Goal: Navigation & Orientation: Find specific page/section

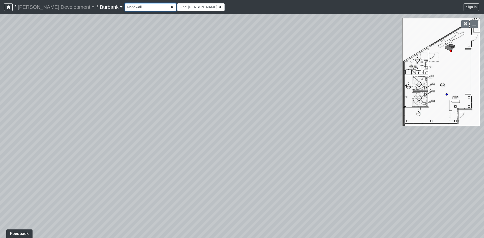
click at [140, 4] on select "Couch Counter Entry Pool Table Seating Cardio Entry Weights Archway Flatscreen …" at bounding box center [150, 7] width 51 height 8
click at [125, 3] on select "Couch Counter Entry Pool Table Seating Cardio Entry Weights Archway Flatscreen …" at bounding box center [150, 7] width 51 height 8
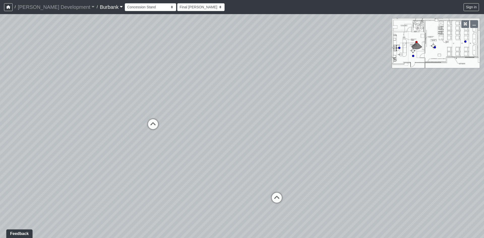
drag, startPoint x: 267, startPoint y: 160, endPoint x: 391, endPoint y: 159, distance: 124.7
click at [391, 159] on div "Loading... B1 - Gallery Link (L4) - Bench Loading... B1 - Gallery Link (L4) - P…" at bounding box center [242, 126] width 484 height 224
click at [250, 126] on icon at bounding box center [245, 126] width 15 height 15
select select "eLDETUL3oPLzxJ2N93gwJr"
drag, startPoint x: 208, startPoint y: 125, endPoint x: 355, endPoint y: 154, distance: 149.1
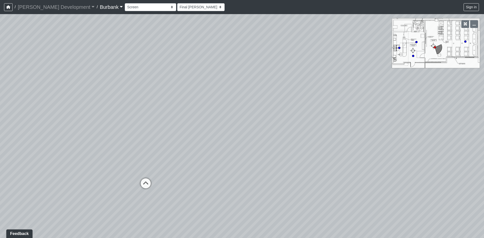
click at [355, 154] on div "Loading... B1 - Gallery Link (L4) - Bench Loading... B1 - Gallery Link (L4) - P…" at bounding box center [242, 126] width 484 height 224
drag, startPoint x: 198, startPoint y: 178, endPoint x: 382, endPoint y: 143, distance: 187.4
click at [382, 143] on div "Loading... B1 - Gallery Link (L4) - Bench Loading... B1 - Gallery Link (L4) - P…" at bounding box center [242, 126] width 484 height 224
drag, startPoint x: 329, startPoint y: 166, endPoint x: 357, endPoint y: 136, distance: 41.2
click at [357, 136] on div "Loading... B1 - Gallery Link (L4) - Bench Loading... B1 - Gallery Link (L4) - P…" at bounding box center [242, 126] width 484 height 224
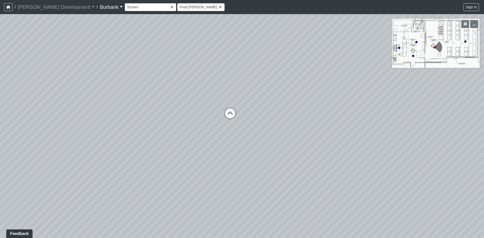
drag, startPoint x: 145, startPoint y: 165, endPoint x: 39, endPoint y: 155, distance: 106.6
click at [39, 155] on div "Loading... B1 - Gallery Link (L4) - Bench Loading... B1 - Gallery Link (L4) - P…" at bounding box center [242, 126] width 484 height 224
drag, startPoint x: 242, startPoint y: 124, endPoint x: 267, endPoint y: 186, distance: 66.7
click at [267, 186] on div "Loading... B1 - Gallery Link (L4) - Bench Loading... B1 - Gallery Link (L4) - P…" at bounding box center [242, 126] width 484 height 224
drag, startPoint x: 162, startPoint y: 179, endPoint x: 271, endPoint y: 176, distance: 109.4
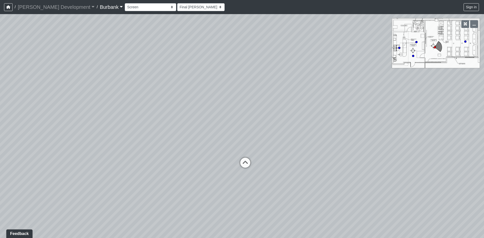
click at [271, 176] on div "Loading... B1 - Gallery Link (L4) - Bench Loading... B1 - Gallery Link (L4) - P…" at bounding box center [242, 126] width 484 height 224
